Goal: Navigation & Orientation: Understand site structure

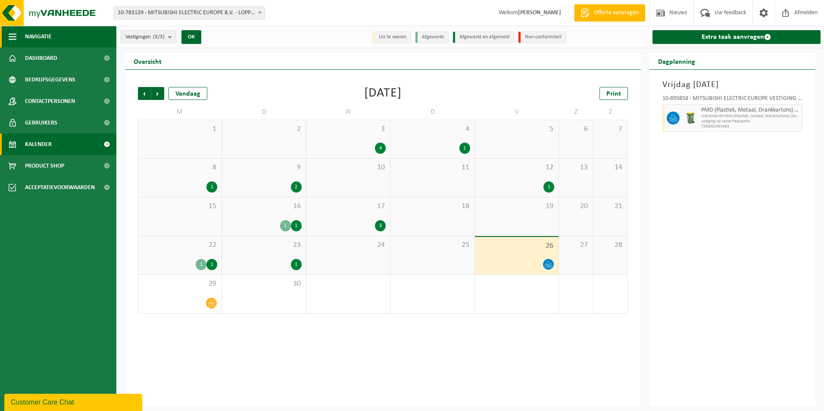
click at [21, 38] on button "Navigatie" at bounding box center [58, 37] width 116 height 22
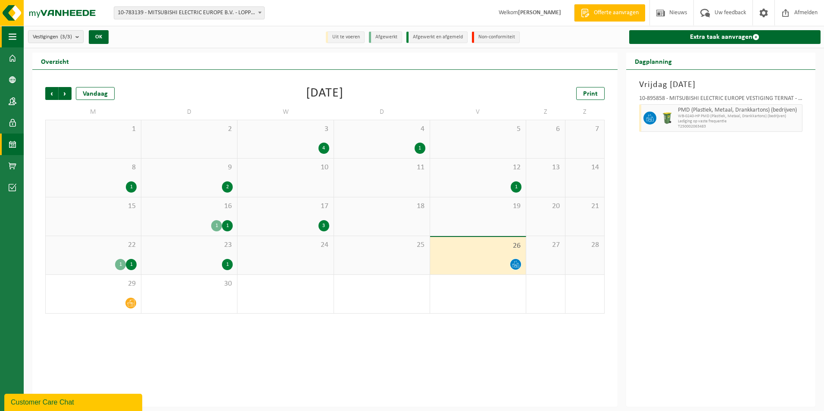
click at [13, 33] on span "button" at bounding box center [13, 37] width 8 height 22
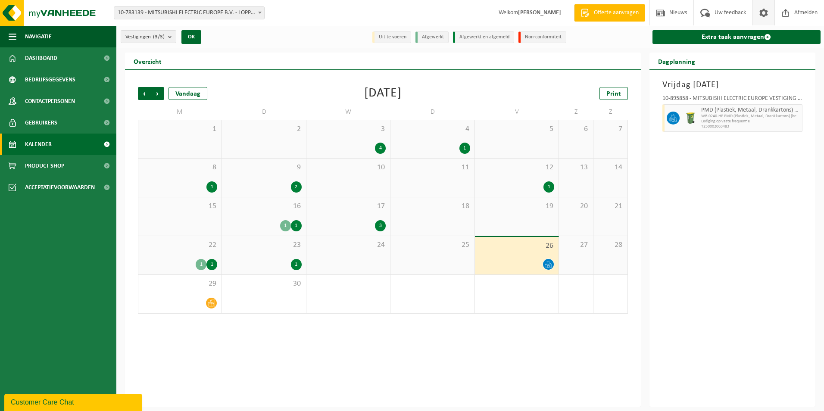
click at [757, 16] on span at bounding box center [763, 12] width 13 height 25
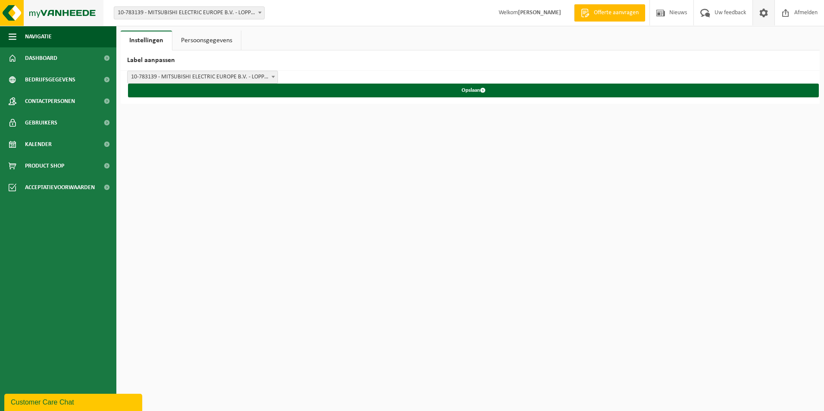
click at [83, 16] on img at bounding box center [51, 13] width 103 height 26
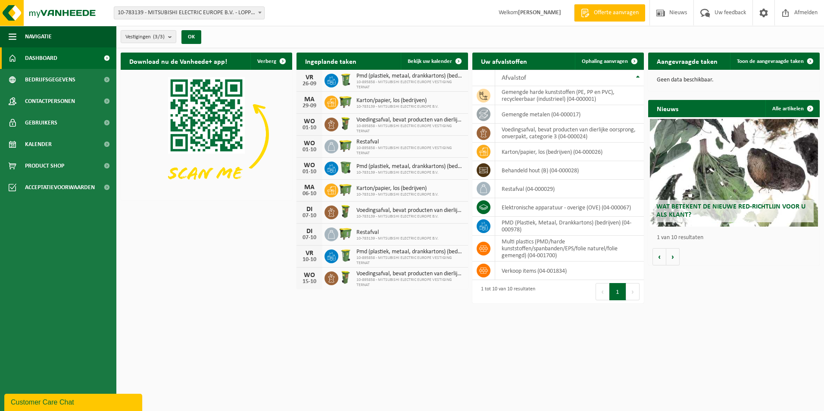
click at [26, 402] on div "Customer Care Chat" at bounding box center [73, 402] width 125 height 10
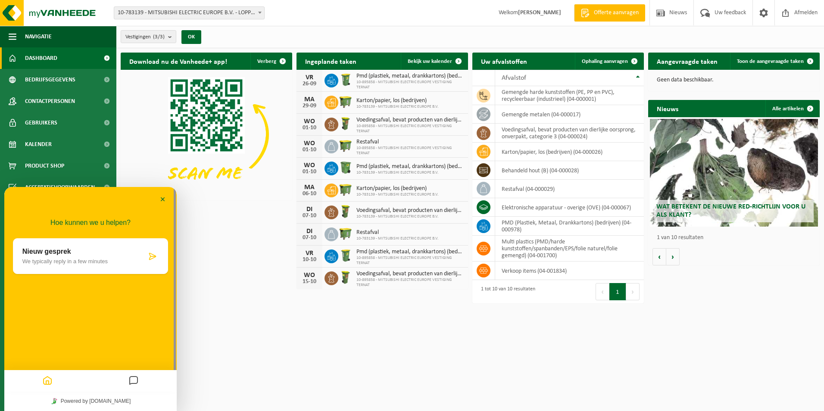
click at [159, 382] on div at bounding box center [134, 381] width 86 height 17
click at [52, 379] on icon "Home" at bounding box center [47, 381] width 10 height 17
click at [42, 380] on icon "Home" at bounding box center [47, 381] width 10 height 17
click at [131, 381] on icon "Messages" at bounding box center [133, 381] width 10 height 17
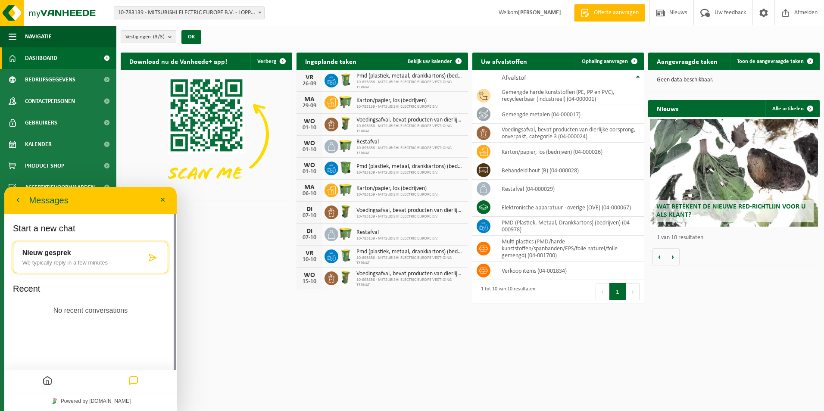
click at [42, 380] on button "Home" at bounding box center [47, 381] width 15 height 17
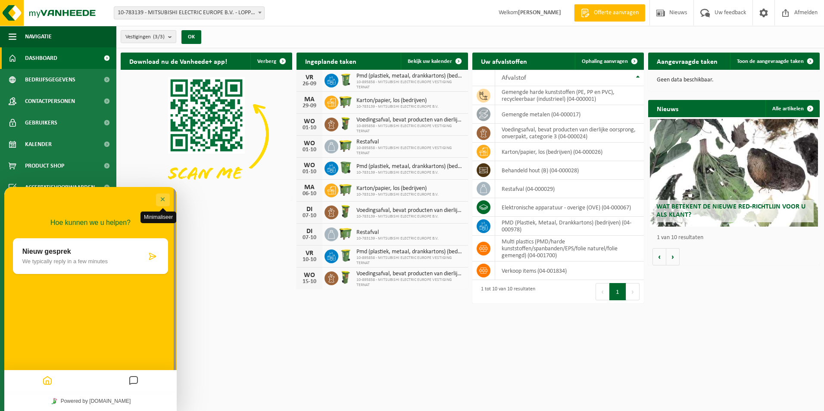
click at [164, 198] on button "Minimaliseer" at bounding box center [163, 200] width 14 height 13
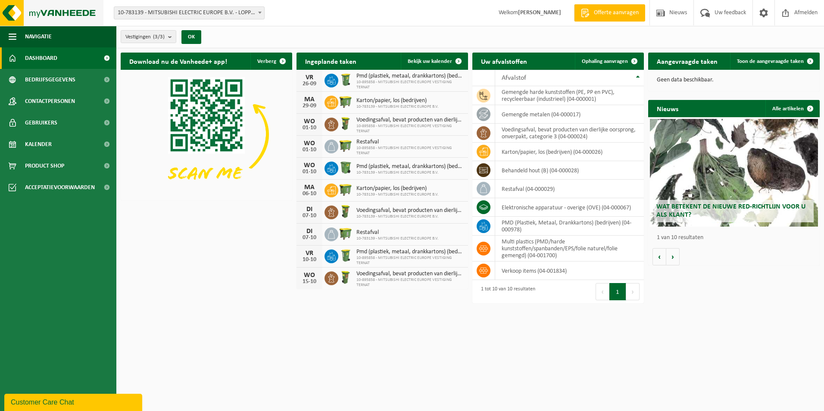
click at [34, 16] on img at bounding box center [51, 13] width 103 height 26
click at [518, 13] on strong "[PERSON_NAME]" at bounding box center [539, 12] width 43 height 6
click at [720, 11] on span "Uw feedback" at bounding box center [731, 12] width 36 height 25
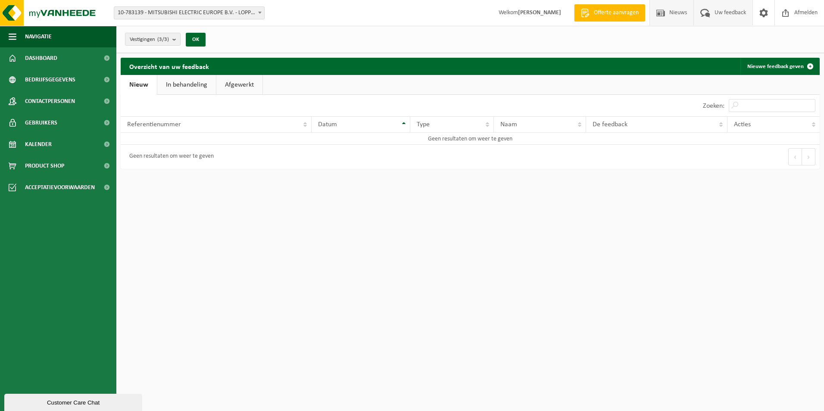
click at [672, 9] on span "Nieuws" at bounding box center [678, 12] width 22 height 25
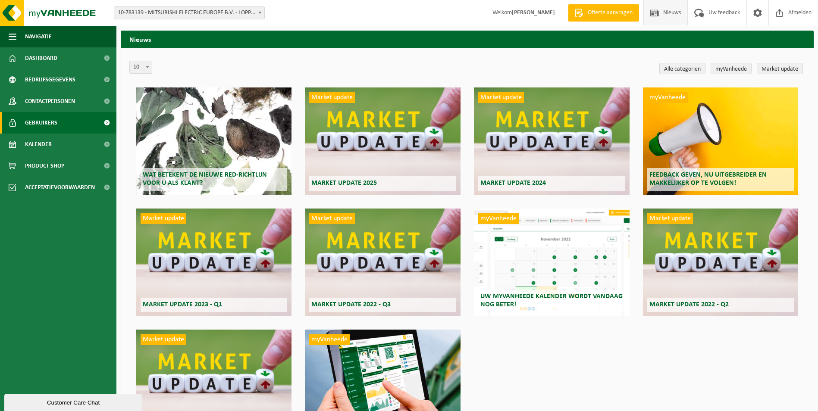
click at [44, 121] on span "Gebruikers" at bounding box center [41, 123] width 32 height 22
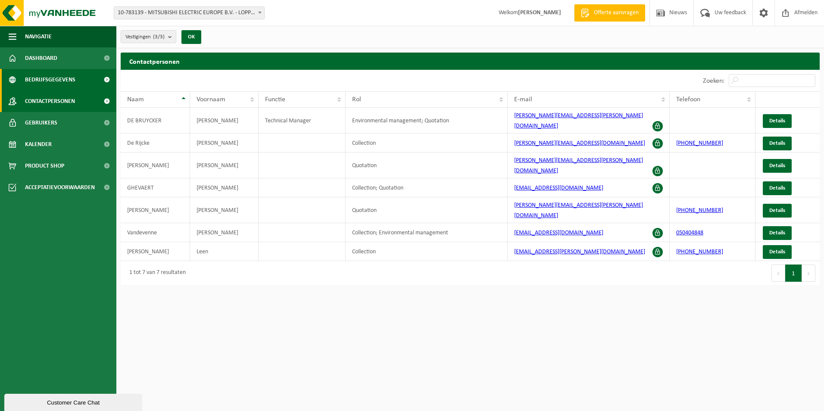
click at [68, 78] on span "Bedrijfsgegevens" at bounding box center [50, 80] width 50 height 22
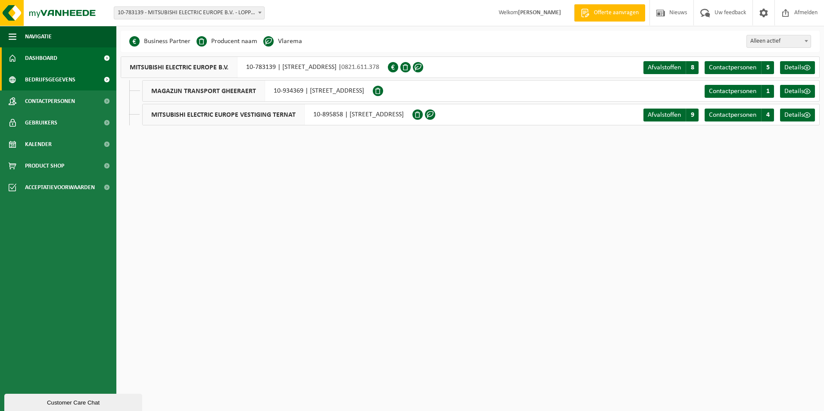
click at [75, 57] on link "Dashboard" at bounding box center [58, 58] width 116 height 22
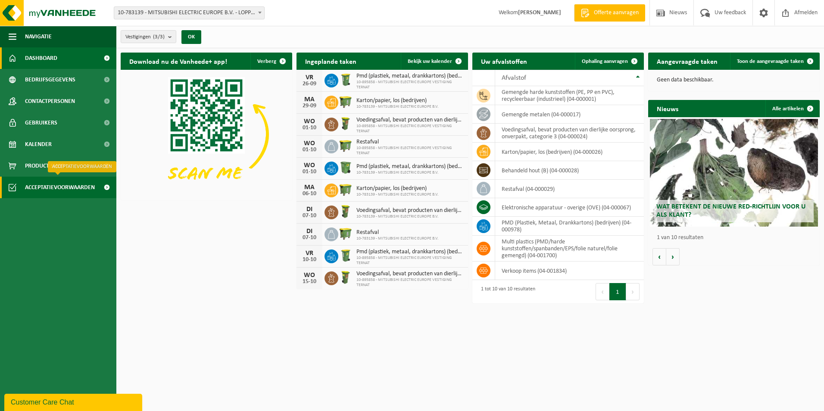
click at [80, 185] on span "Acceptatievoorwaarden" at bounding box center [60, 188] width 70 height 22
